Goal: Find specific page/section: Find specific page/section

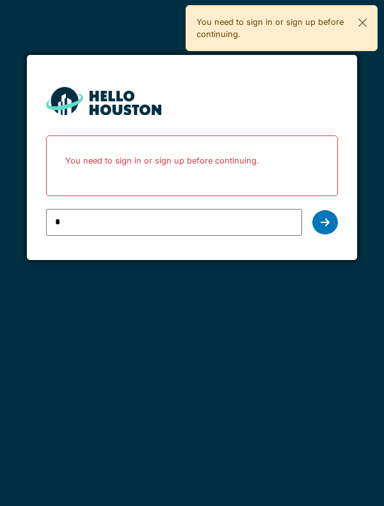
type input "**********"
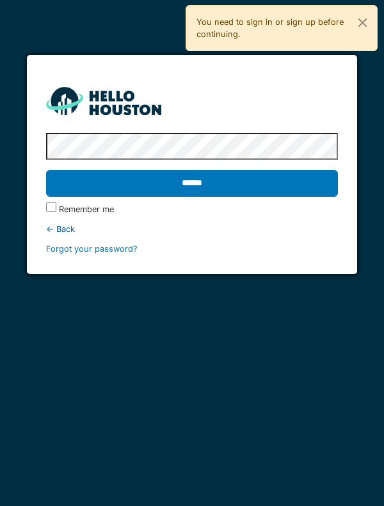
click at [234, 185] on input "******" at bounding box center [192, 183] width 292 height 27
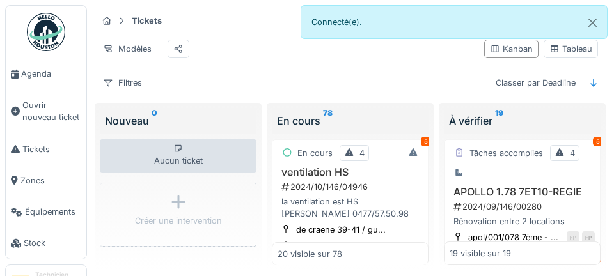
click at [39, 74] on span "Agenda" at bounding box center [51, 74] width 60 height 12
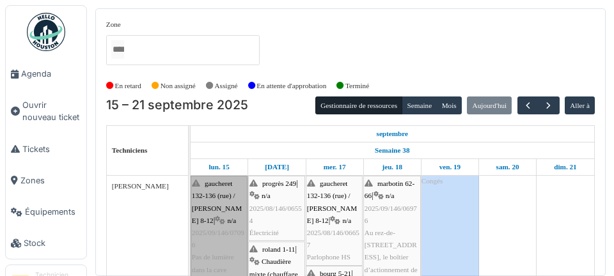
click at [228, 247] on link "gaucheret 132-136 (rue) / thomas 8-12 | n/a 2025/09/146/07096 Pas de lumière da…" at bounding box center [219, 227] width 57 height 102
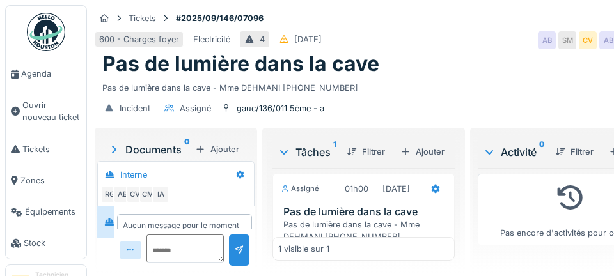
click at [35, 74] on span "Agenda" at bounding box center [51, 74] width 60 height 12
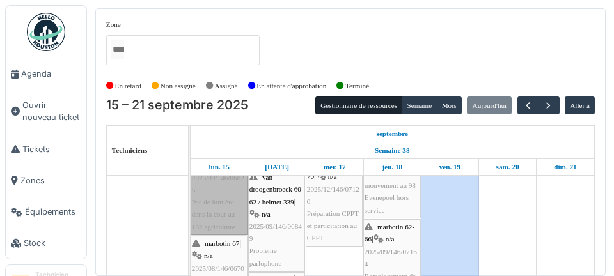
click at [225, 209] on link "agriculture 182 / marbotin 18-26 | n/a 2025/09/146/06825 Pas de lumière dans la…" at bounding box center [219, 184] width 57 height 102
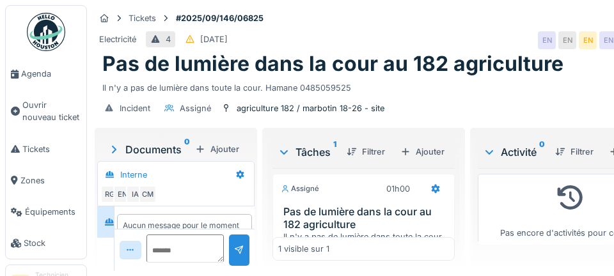
click at [37, 84] on link "Agenda" at bounding box center [46, 73] width 81 height 31
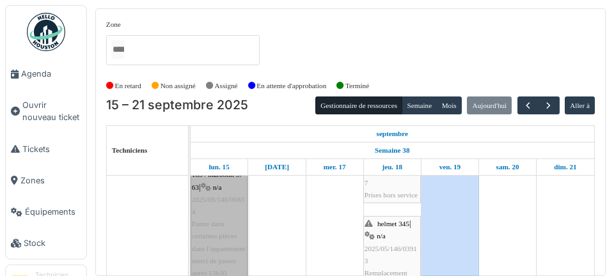
click at [217, 211] on link "agriculture 185 / marbotin 57-63 | n/a 2025/09/146/06834 Panne dans certaines p…" at bounding box center [219, 218] width 57 height 127
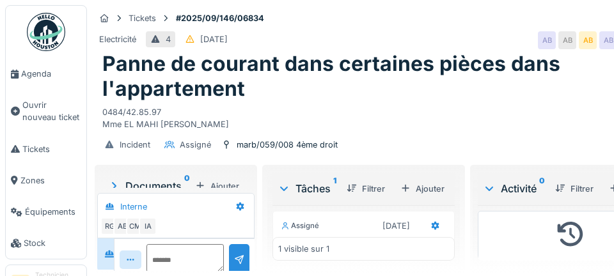
scroll to position [6, 0]
click at [29, 73] on span "Agenda" at bounding box center [51, 74] width 60 height 12
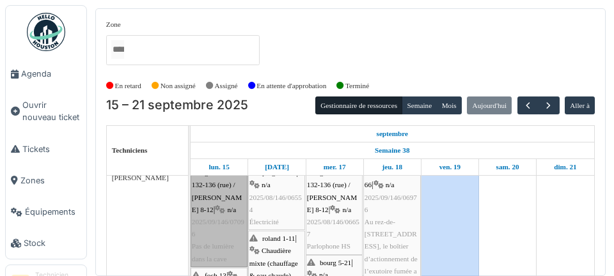
scroll to position [11, 0]
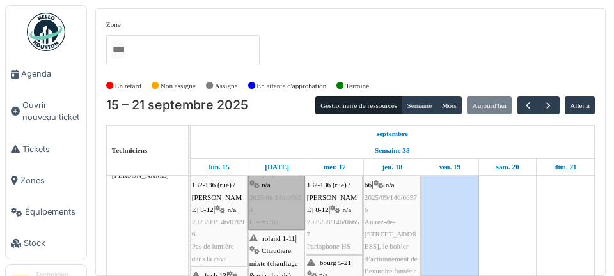
click at [277, 208] on link "progrès 249 | n/a 2025/08/146/06554 Électricité" at bounding box center [276, 197] width 57 height 65
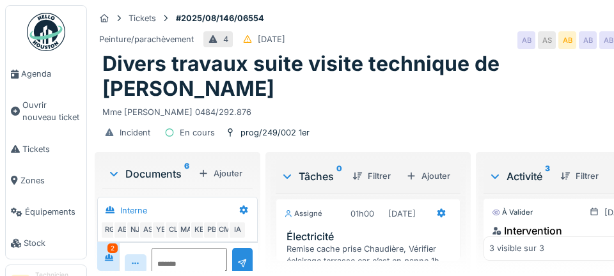
scroll to position [446, 0]
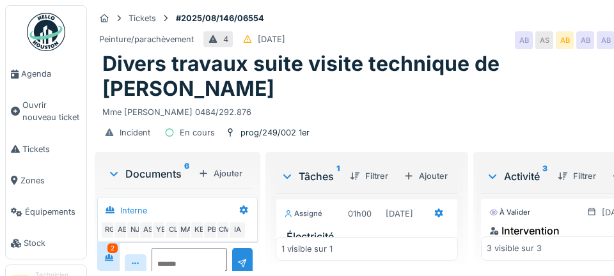
click at [37, 75] on span "Agenda" at bounding box center [51, 74] width 60 height 12
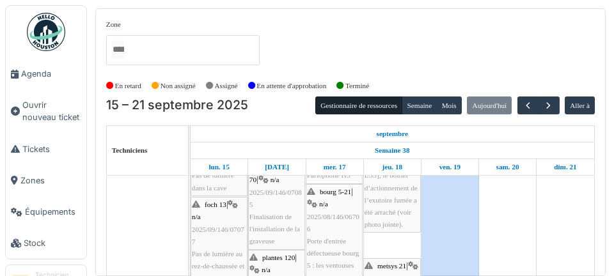
scroll to position [82, 0]
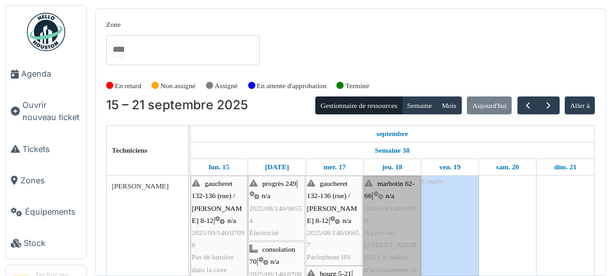
click at [384, 236] on link "marbotin 62-66 | n/a 2025/09/146/06976 Au rez-de-chaussée du Marbotin 62, le bo…" at bounding box center [392, 245] width 58 height 139
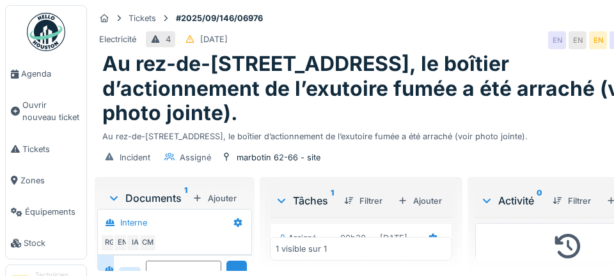
scroll to position [1, 0]
click at [33, 81] on link "Agenda" at bounding box center [46, 73] width 81 height 31
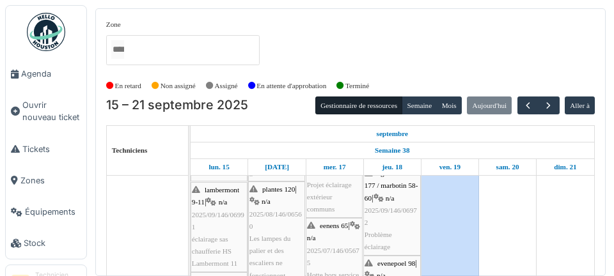
scroll to position [279, 0]
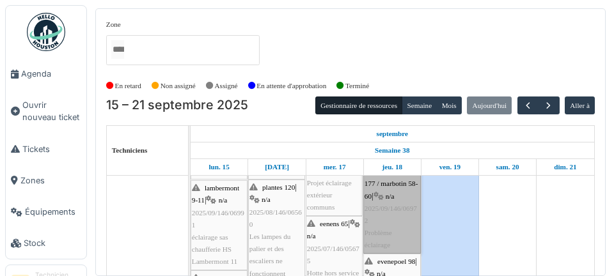
click at [384, 217] on link "agriculture 177 / marbotin 58-60 | n/a 2025/09/146/06972 Problème éclairage" at bounding box center [392, 209] width 58 height 90
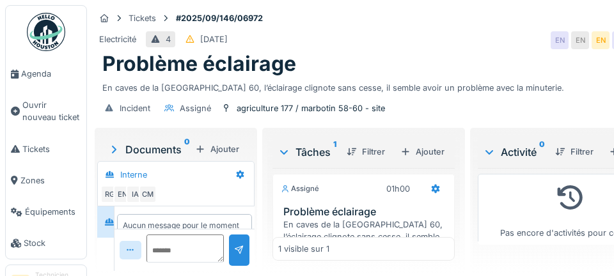
click at [33, 77] on span "Agenda" at bounding box center [51, 74] width 60 height 12
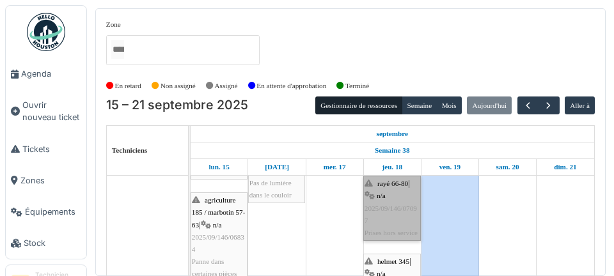
click at [382, 214] on link "rayé 66-80 | n/a 2025/09/146/07097 Prises hors service" at bounding box center [392, 208] width 58 height 65
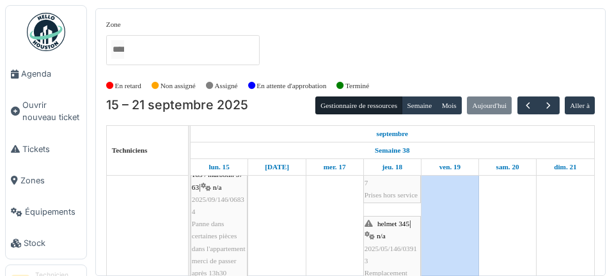
scroll to position [601, 0]
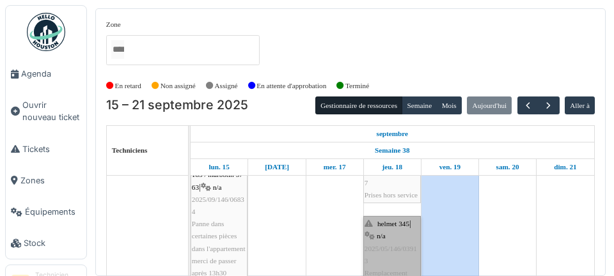
click at [382, 244] on link "helmet 345 | n/a 2025/05/146/03913 Remplacement parlophone. Veuillez appeler ma…" at bounding box center [392, 279] width 58 height 127
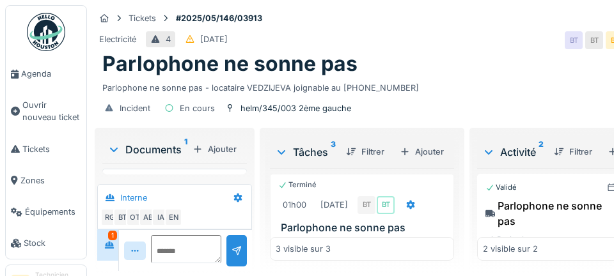
scroll to position [198, 0]
click at [38, 77] on span "Agenda" at bounding box center [51, 74] width 60 height 12
